Goal: Information Seeking & Learning: Learn about a topic

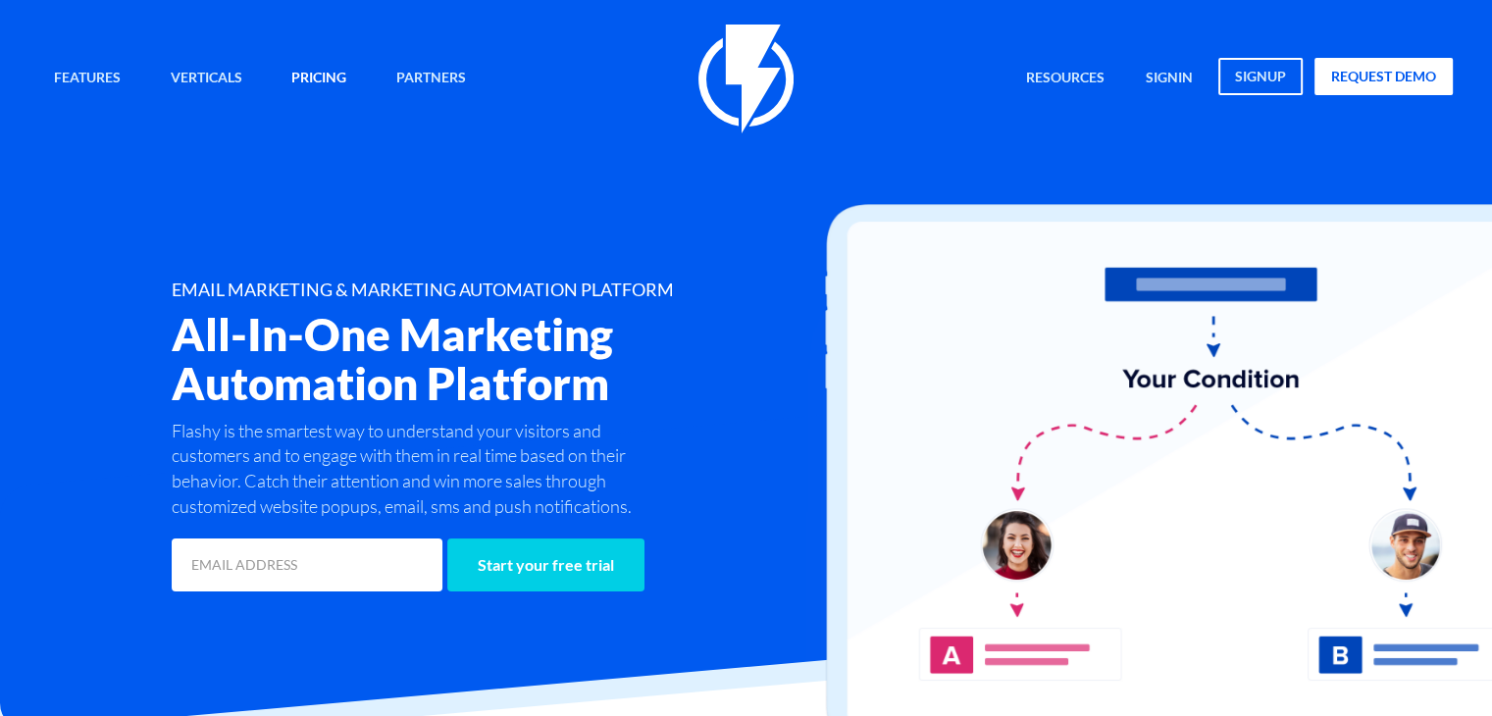
click at [337, 81] on link "Pricing" at bounding box center [319, 79] width 84 height 42
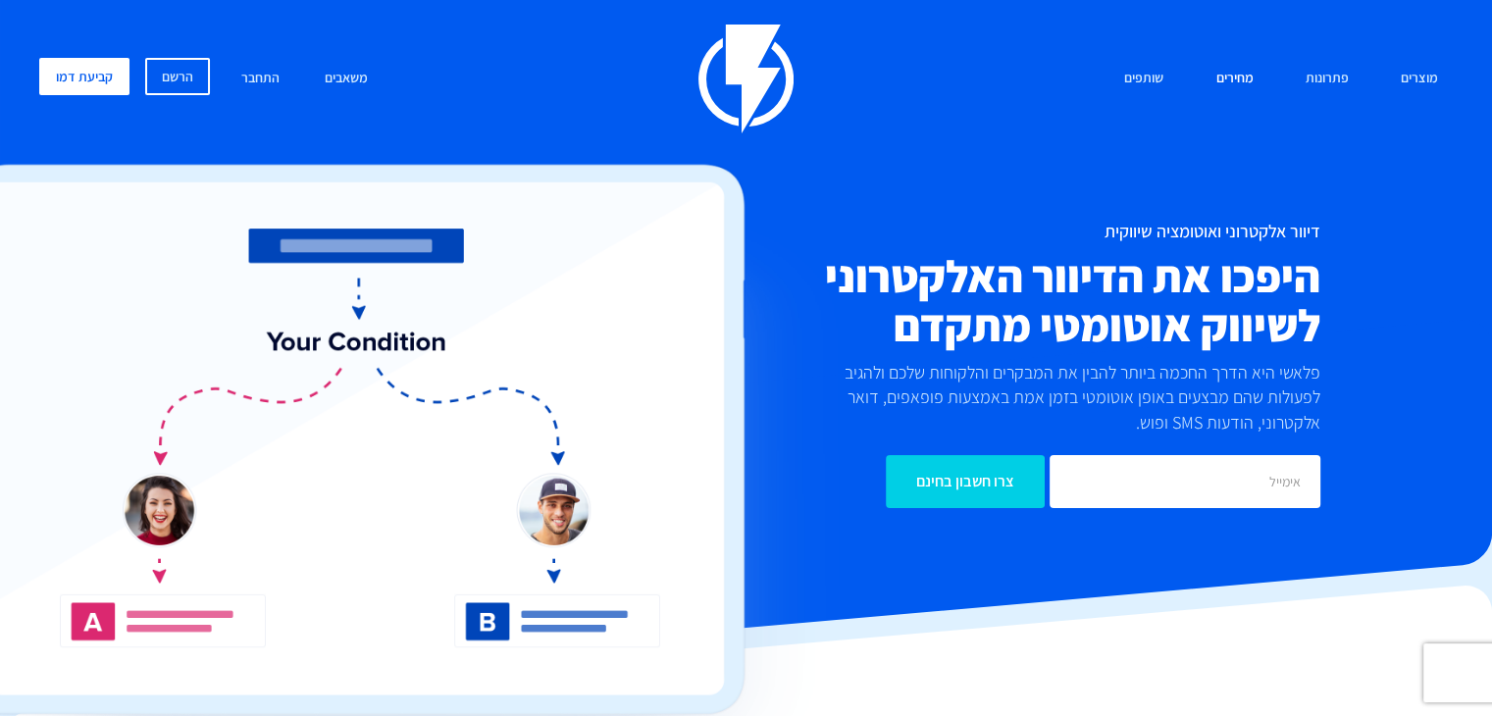
click at [1230, 76] on link "מחירים" at bounding box center [1234, 79] width 67 height 42
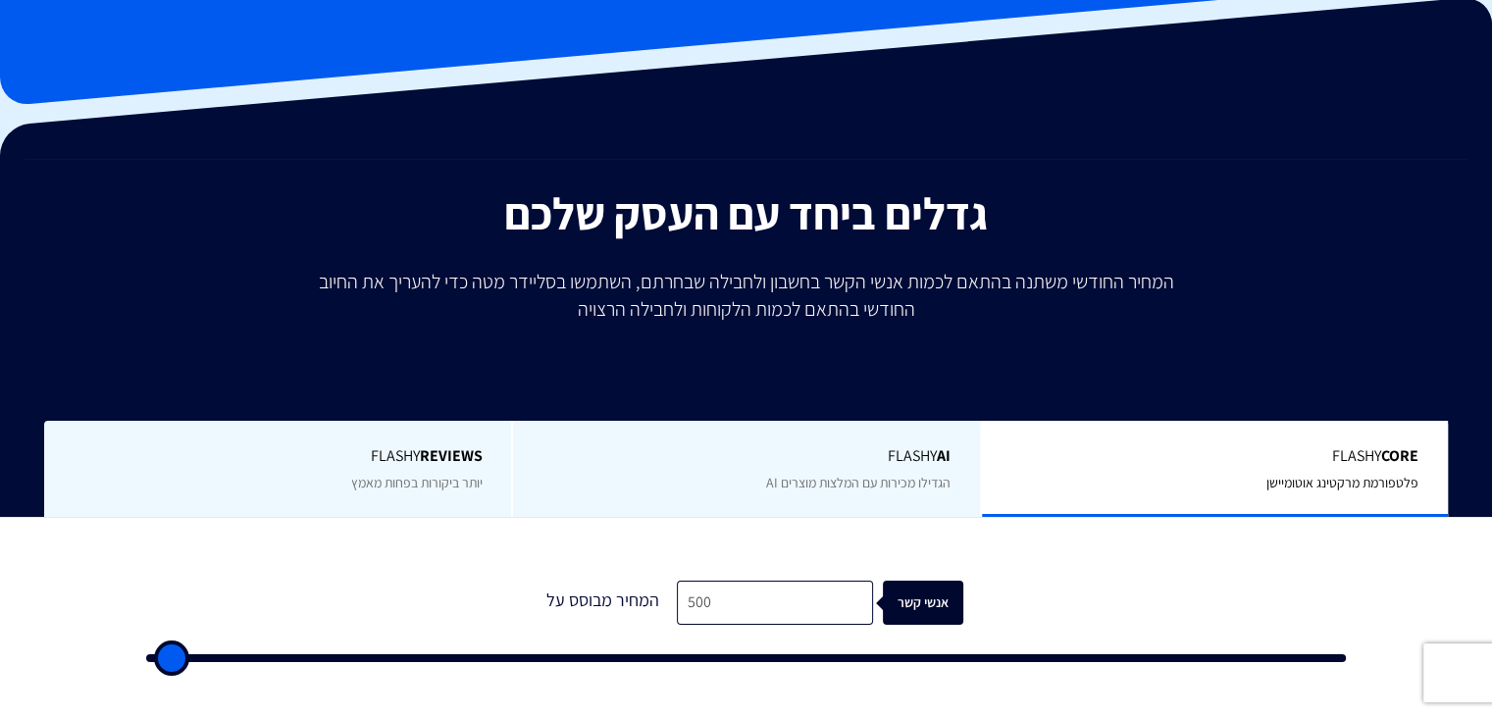
scroll to position [294, 0]
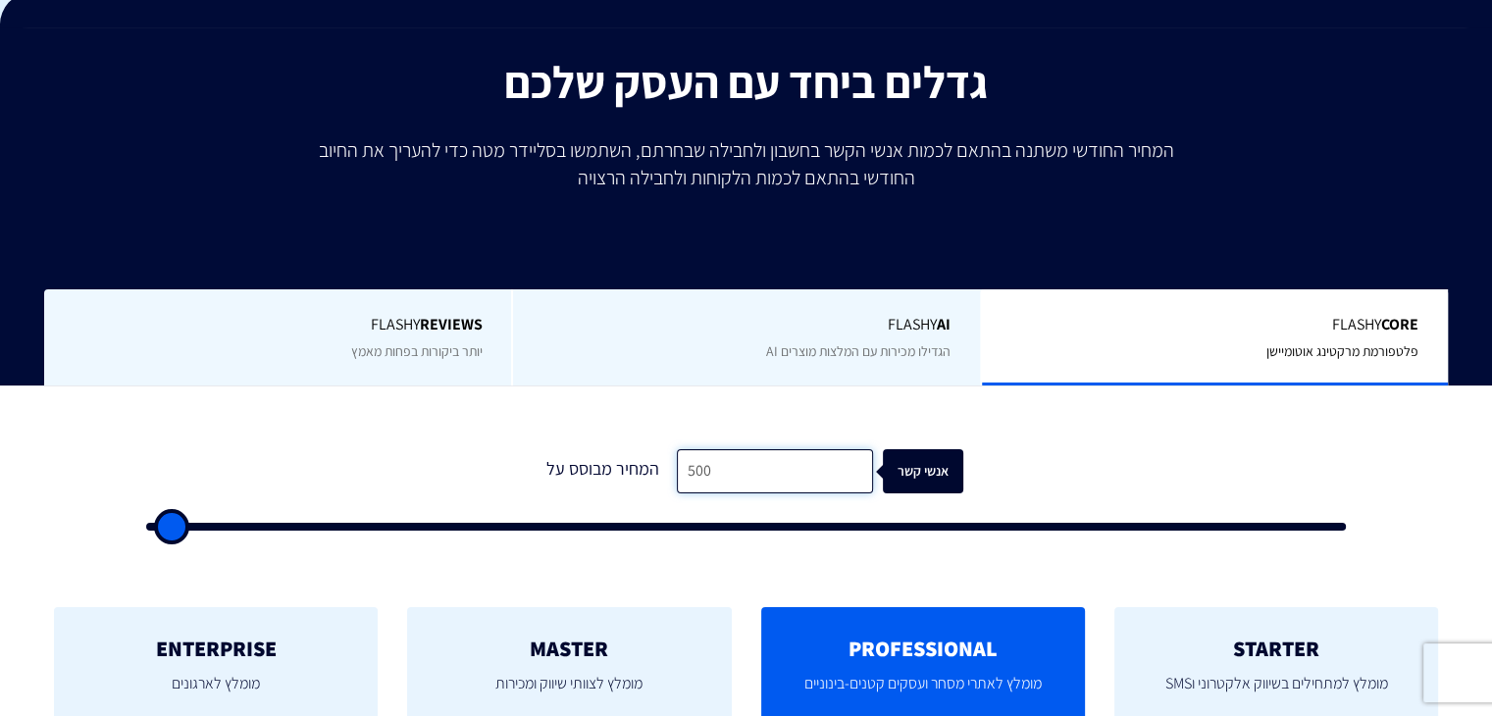
drag, startPoint x: 722, startPoint y: 477, endPoint x: 535, endPoint y: 464, distance: 187.8
click at [535, 464] on form "1 המחיר מבוסס על 500 אנשי קשר" at bounding box center [746, 489] width 1200 height 81
type input "2"
type input "500"
type input "25"
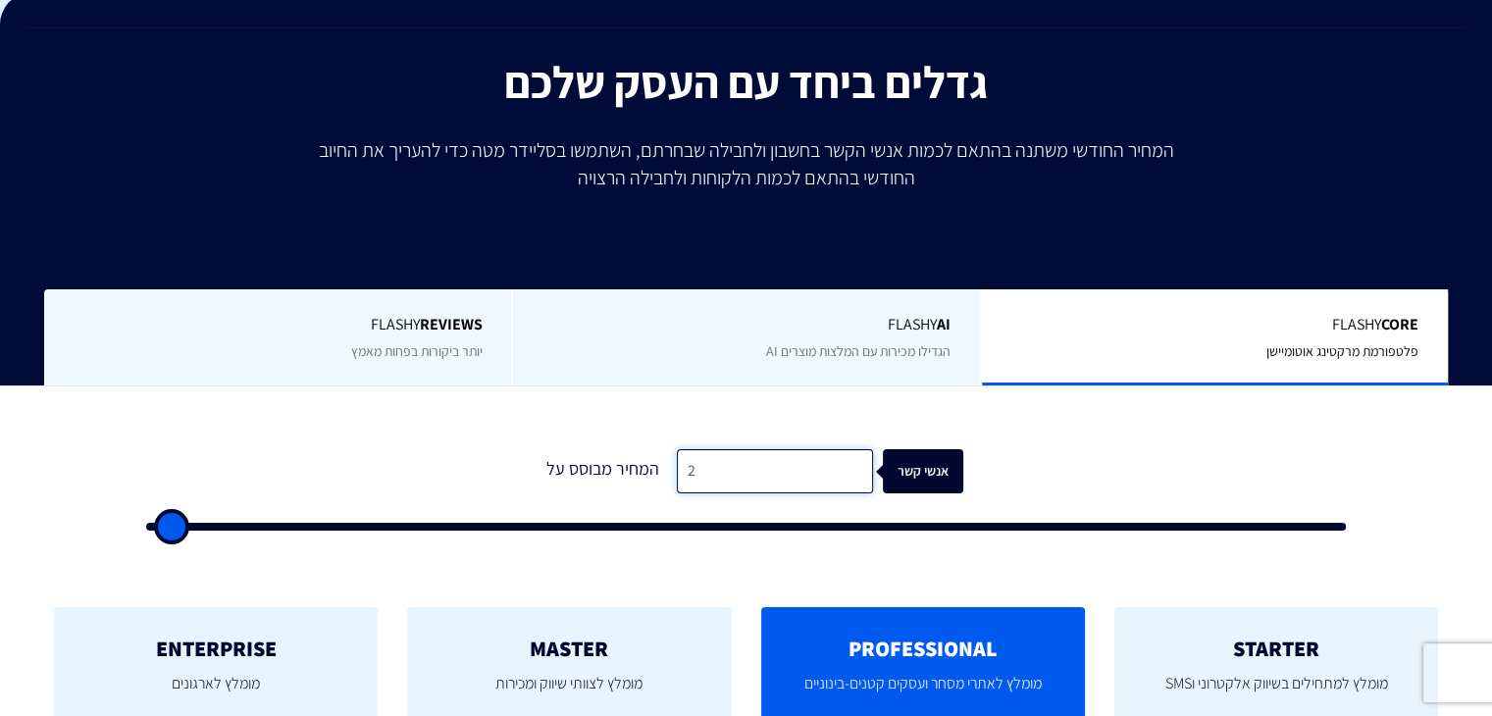
type input "500"
type input "250"
type input "500"
type input "250"
click at [937, 482] on div "אנשי קשר" at bounding box center [933, 471] width 80 height 44
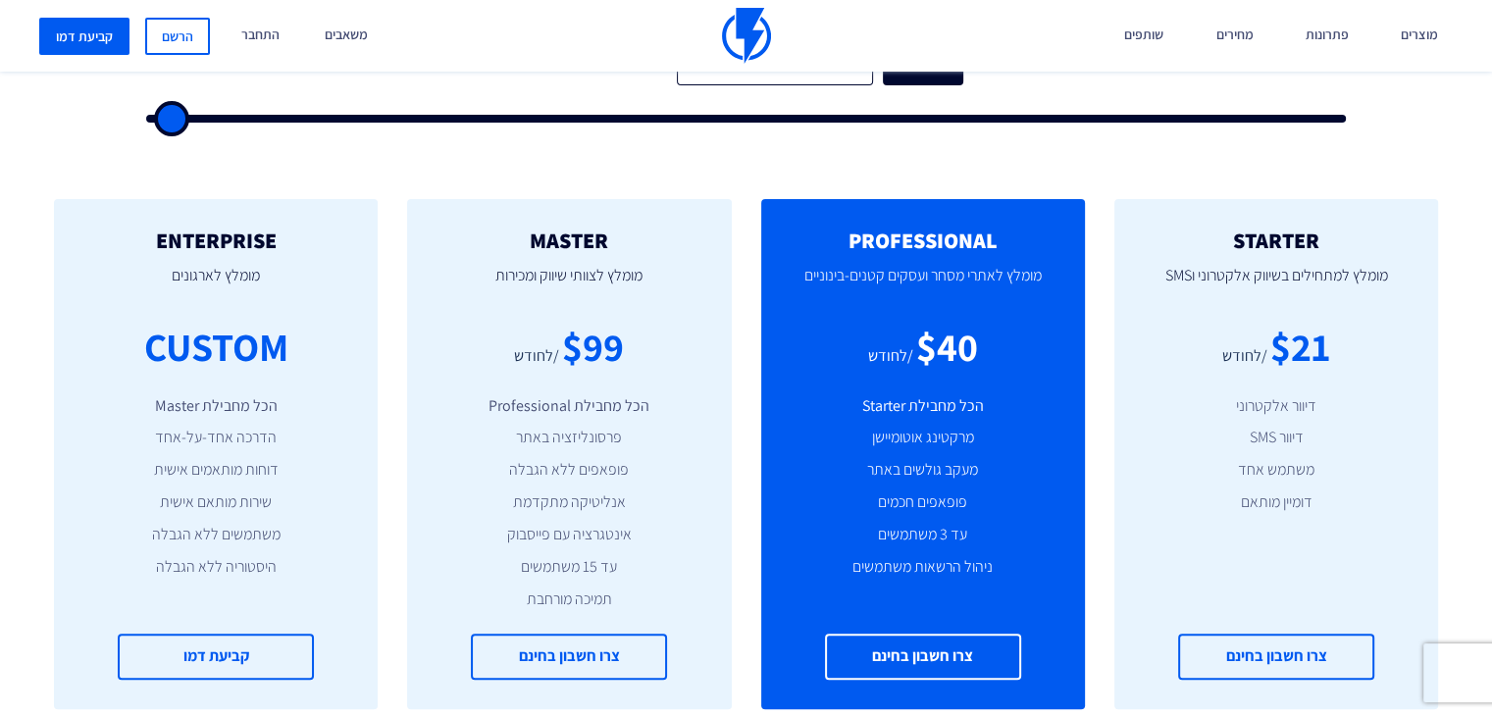
scroll to position [785, 0]
